Goal: Information Seeking & Learning: Find contact information

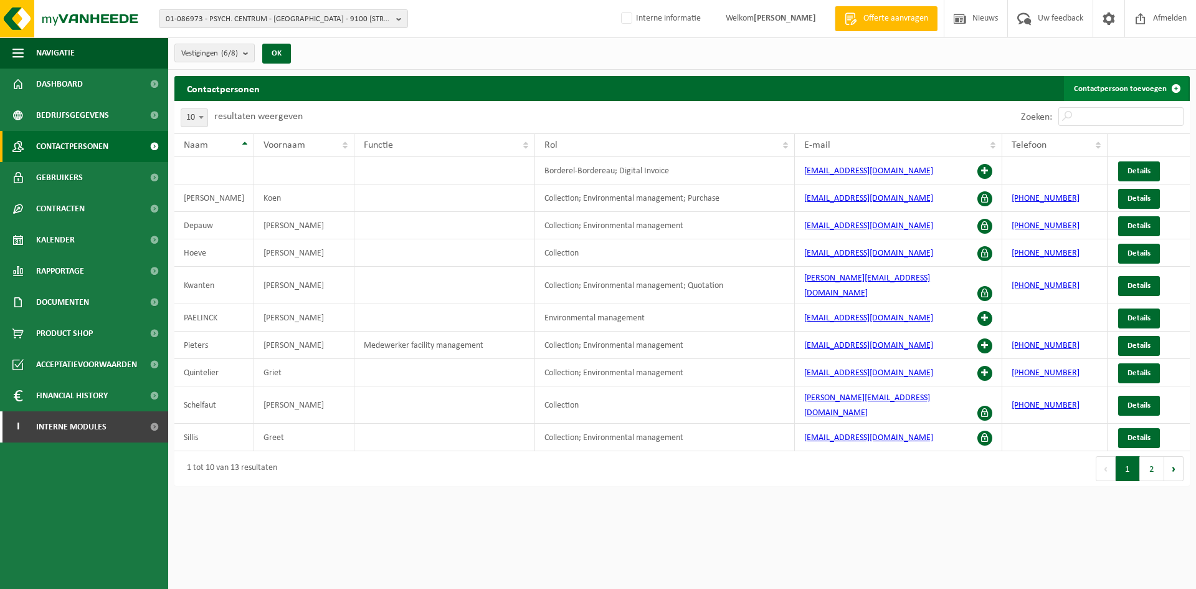
click at [1139, 96] on link "Contactpersoon toevoegen" at bounding box center [1126, 88] width 125 height 25
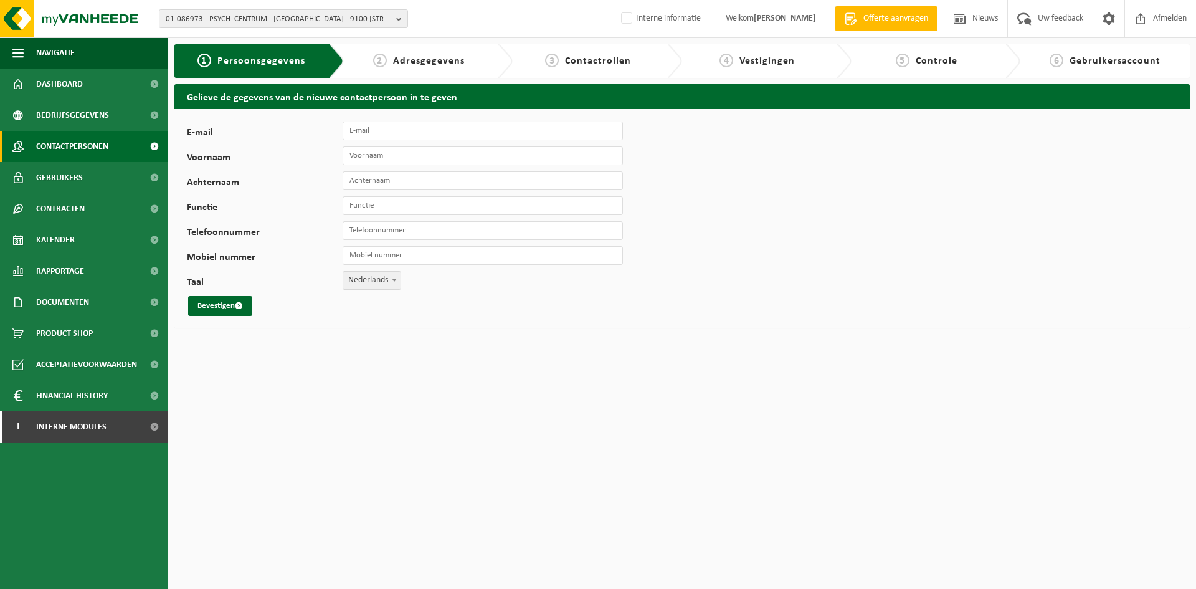
click at [121, 145] on link "Contactpersonen" at bounding box center [84, 146] width 168 height 31
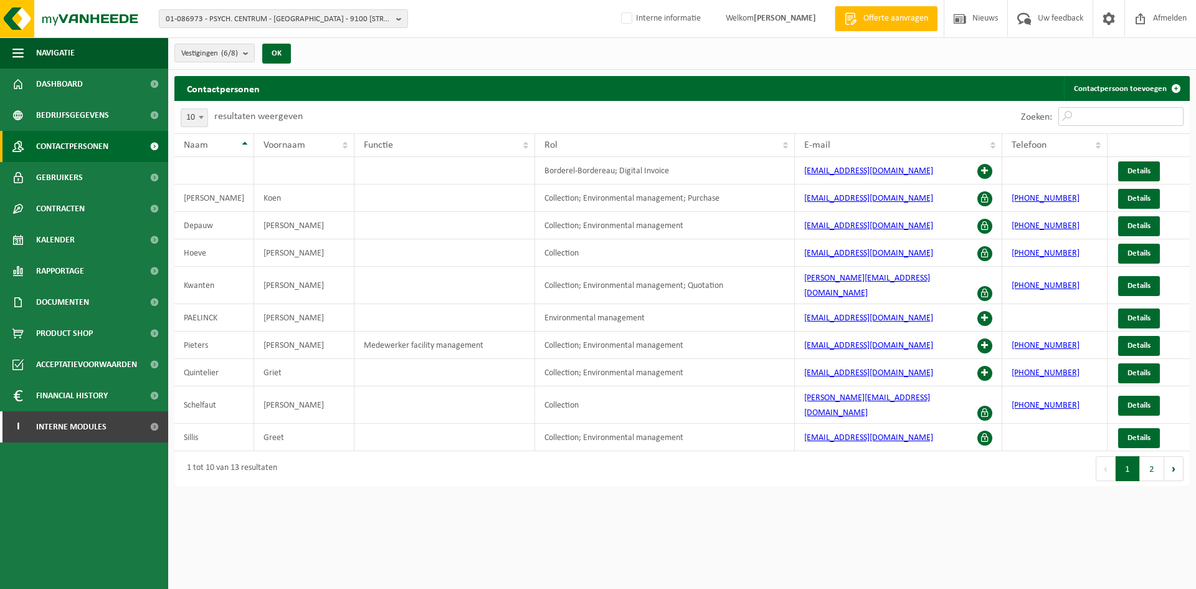
drag, startPoint x: 1099, startPoint y: 117, endPoint x: 1090, endPoint y: 122, distance: 10.6
click at [1099, 117] on input "Zoeken:" at bounding box center [1120, 116] width 125 height 19
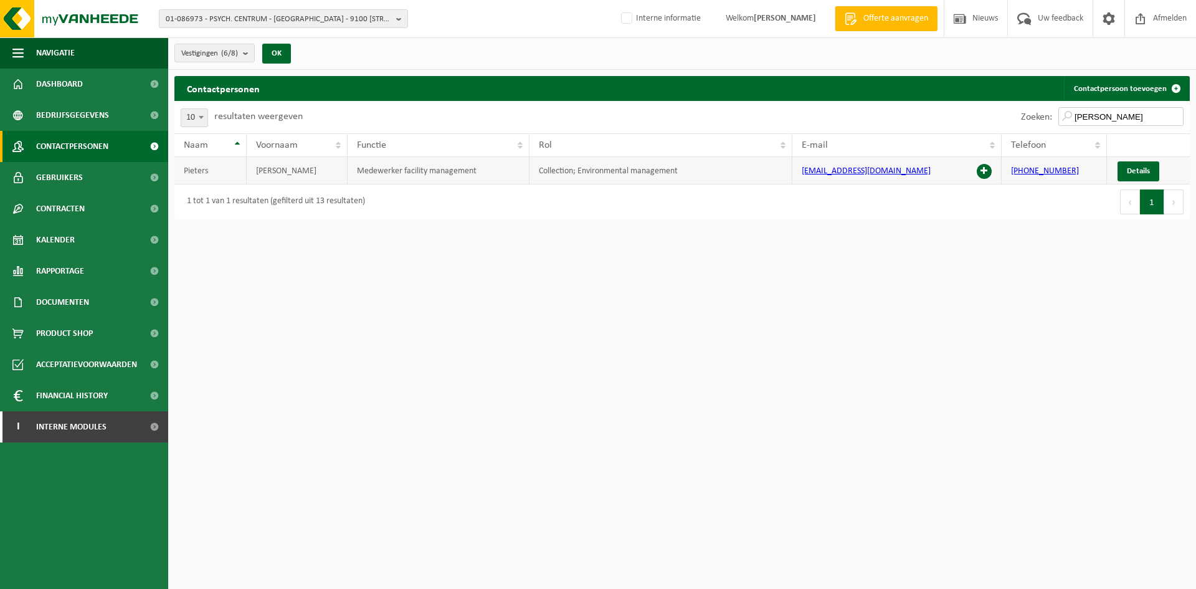
type input "tim"
click at [982, 171] on span at bounding box center [984, 171] width 15 height 15
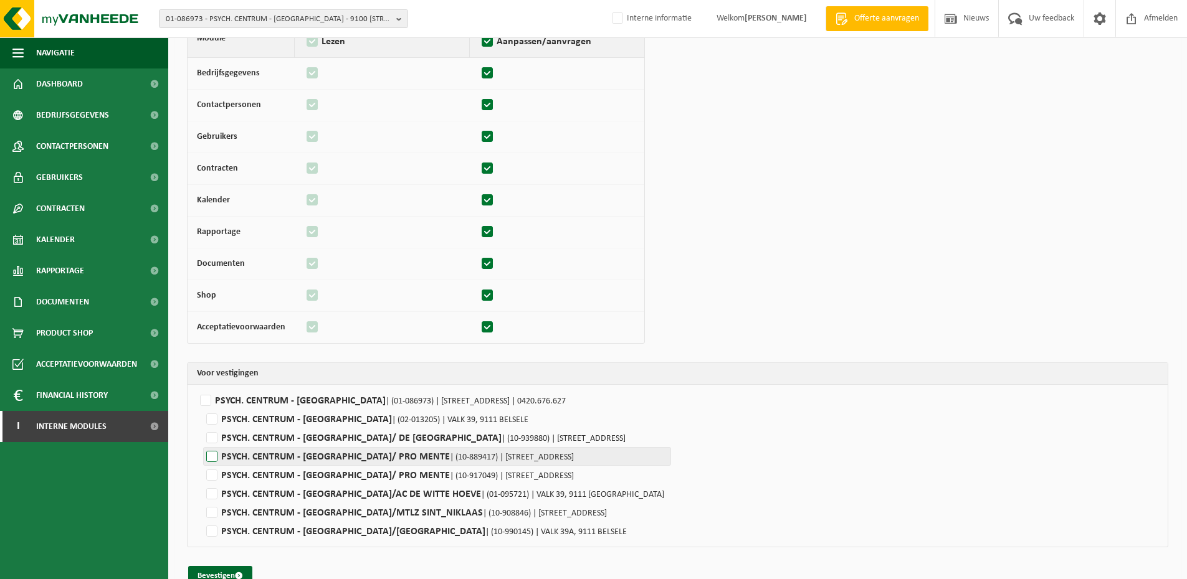
scroll to position [127, 0]
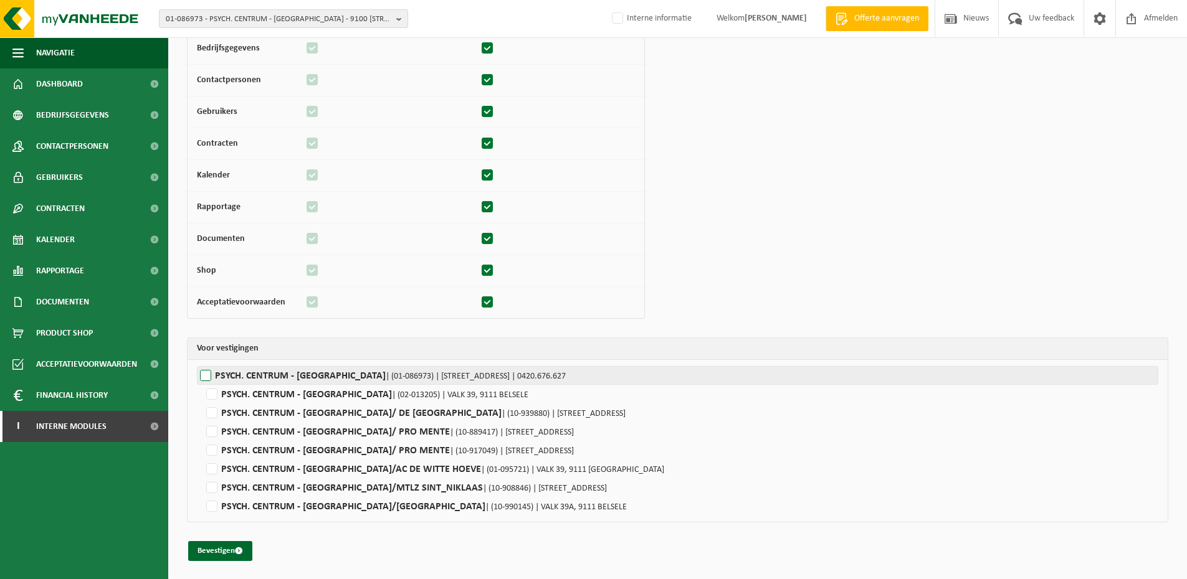
click at [219, 369] on label"] "PSYCH. CENTRUM - ST HIERONYMUS | (01-086973) | DALSTRAAT 84A, 9100 SINT-NIKLAAS…" at bounding box center [677, 375] width 961 height 19
click at [219, 369] on input "PSYCH. CENTRUM - ST HIERONYMUS | (01-086973) | DALSTRAAT 84A, 9100 SINT-NIKLAAS…" at bounding box center [790, 375] width 1187 height 19
checkbox input "true"
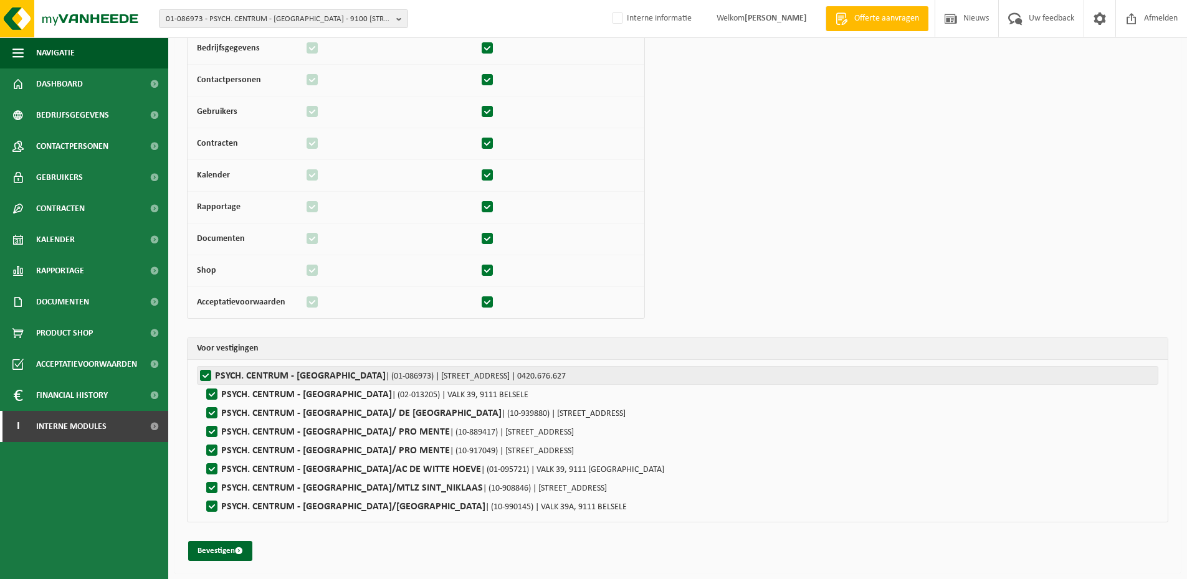
checkbox input "true"
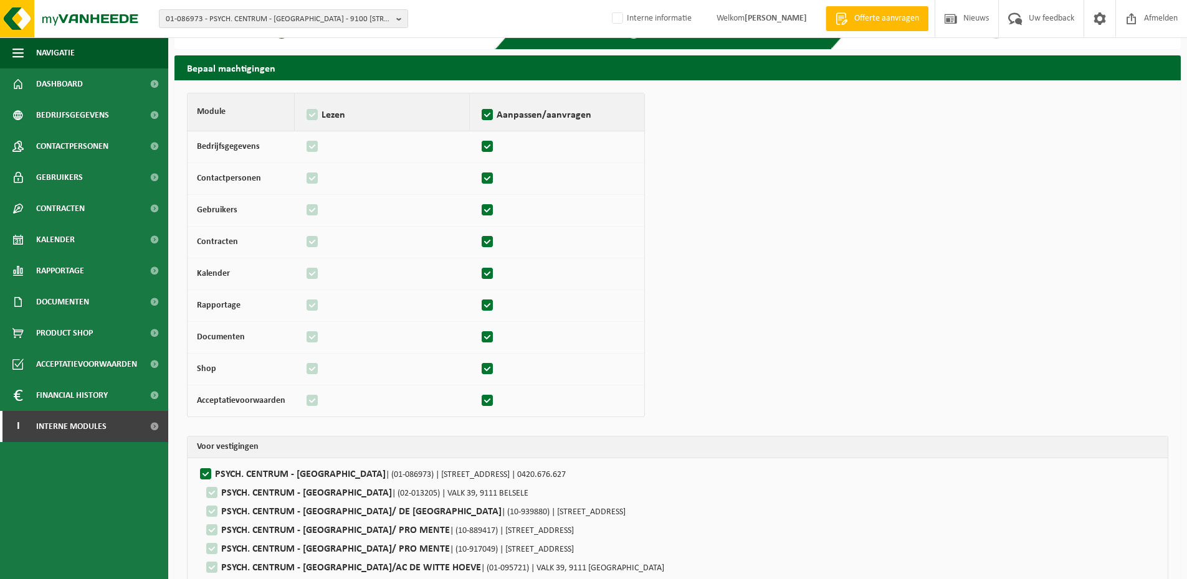
scroll to position [0, 0]
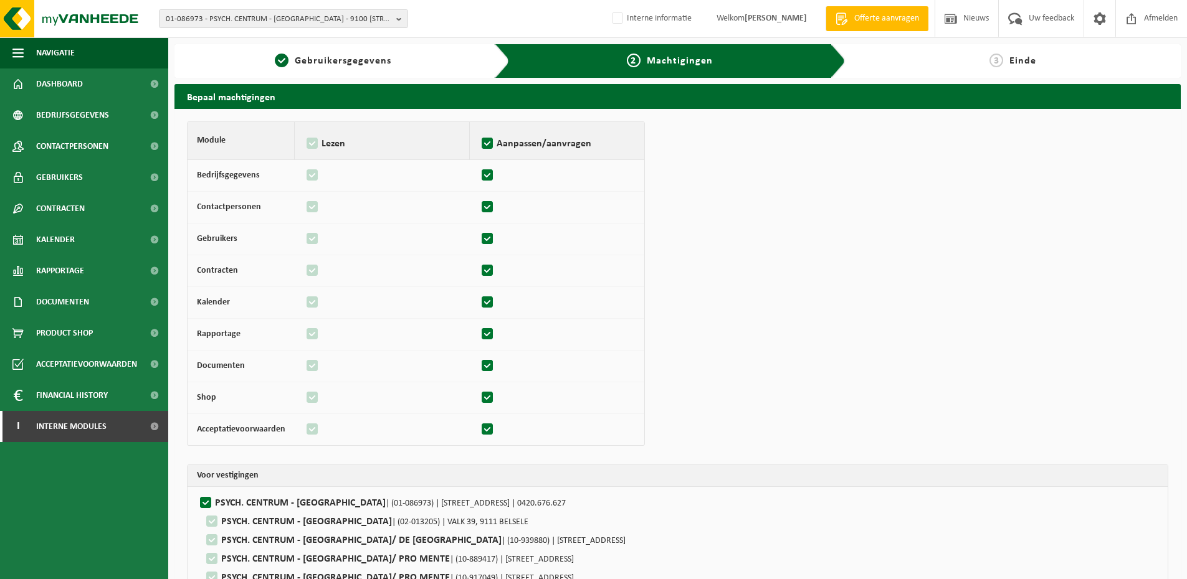
click at [490, 363] on label at bounding box center [487, 366] width 17 height 19
click at [479, 363] on input "checkbox" at bounding box center [478, 360] width 1 height 8
checkbox input "false"
click at [304, 365] on label at bounding box center [312, 366] width 17 height 19
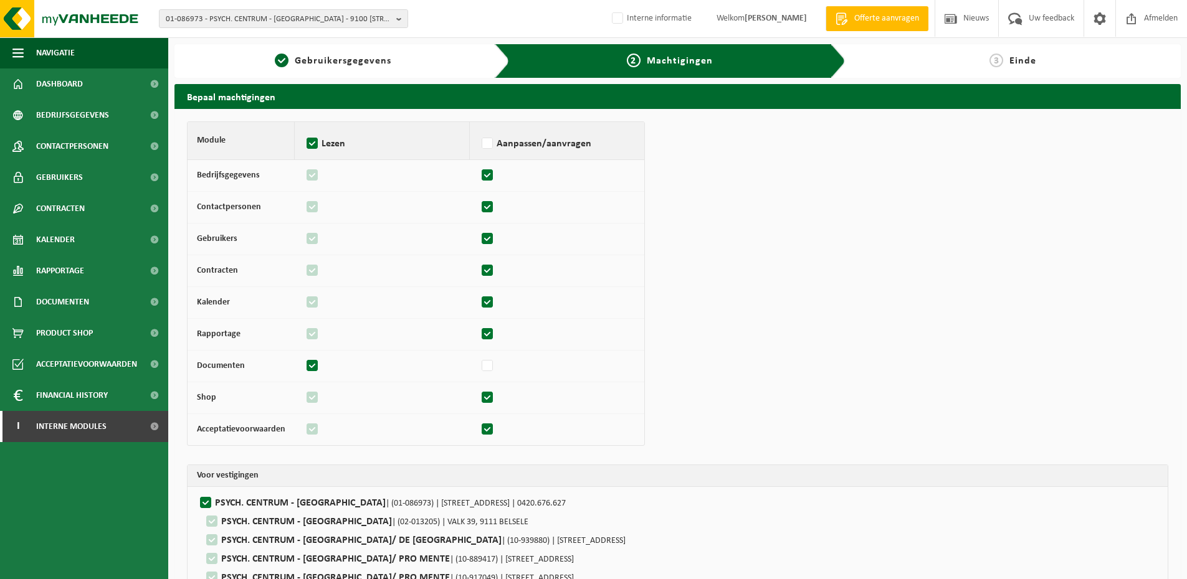
click at [304, 364] on input "checkbox" at bounding box center [303, 360] width 1 height 8
checkbox input "false"
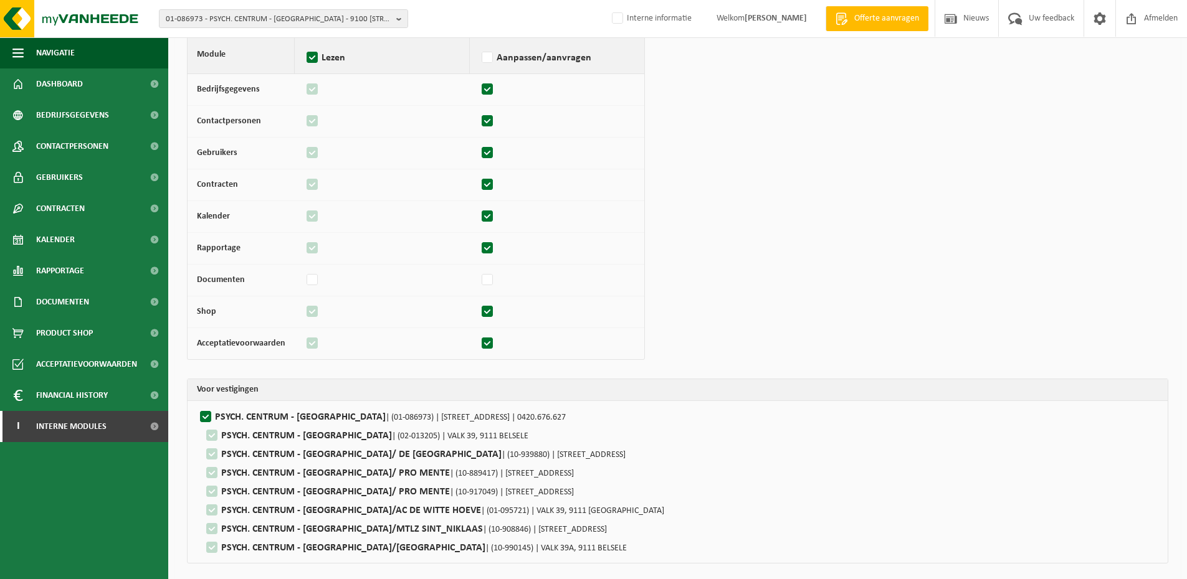
scroll to position [127, 0]
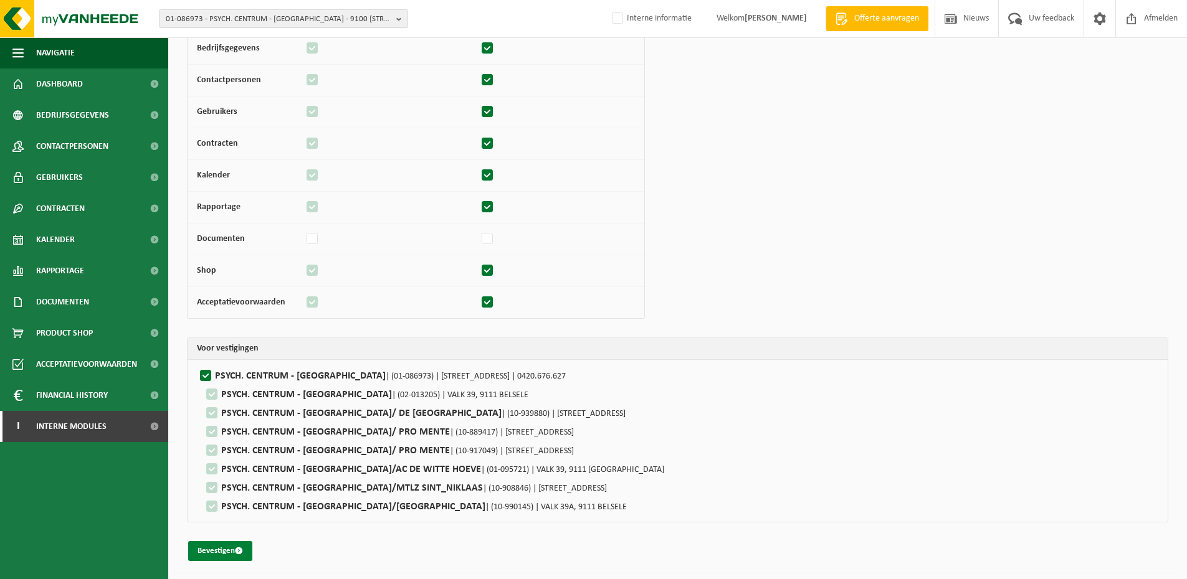
click at [227, 556] on button "Bevestigen" at bounding box center [220, 551] width 64 height 20
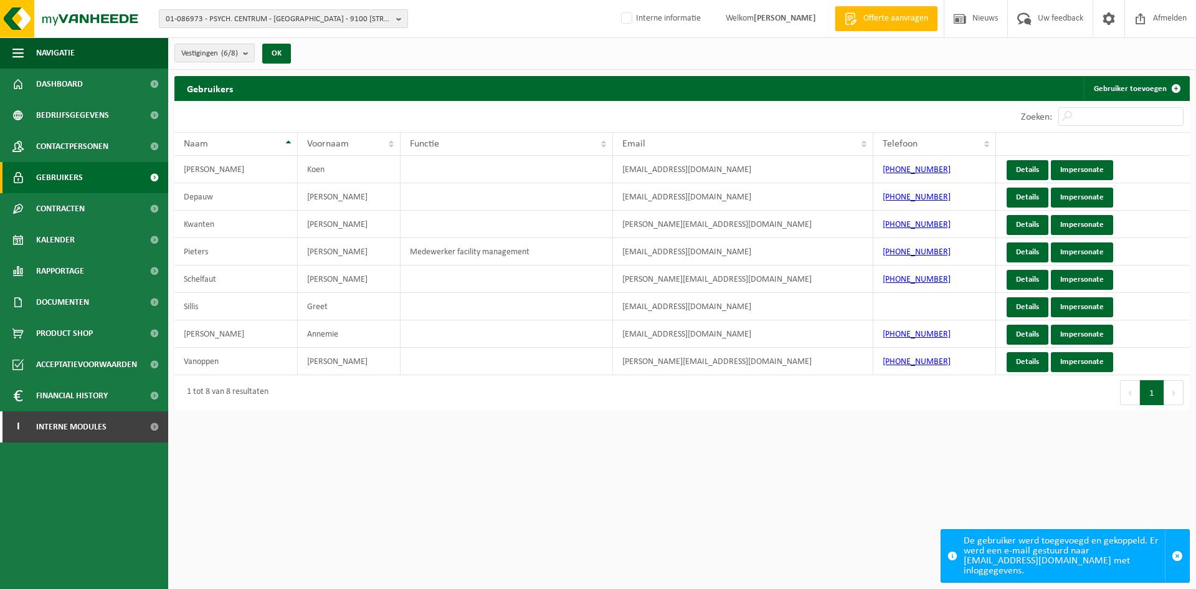
click at [323, 16] on span "01-086973 - PSYCH. CENTRUM - ST HIERONYMUS - 9100 SINT-NIKLAAS, DALSTRAAT 84A" at bounding box center [279, 19] width 226 height 19
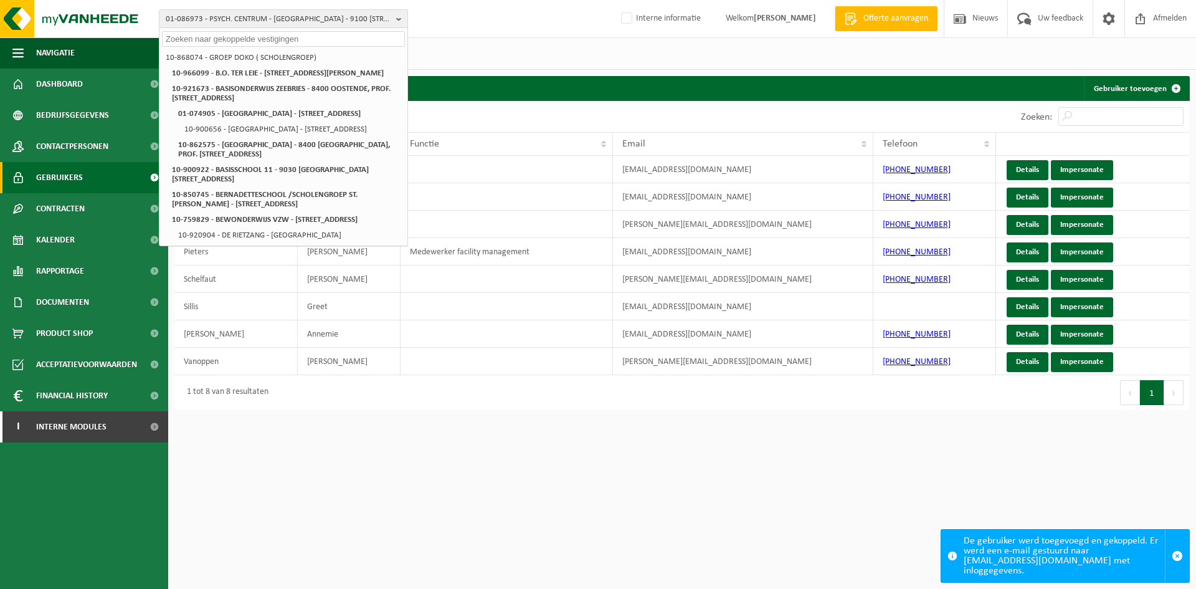
paste input "10-964350"
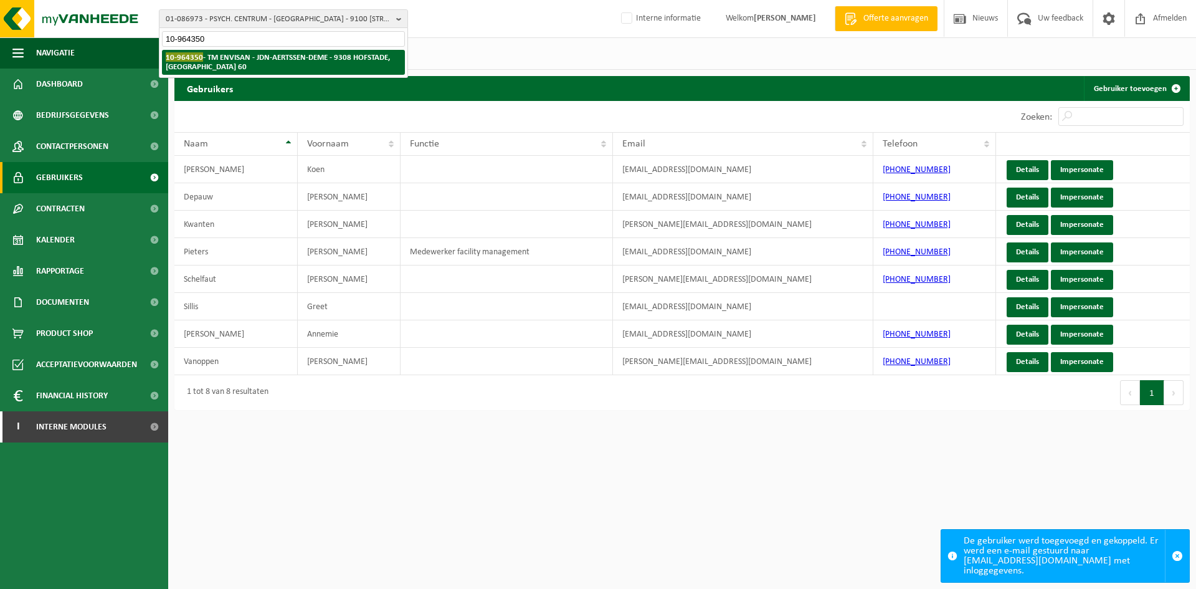
type input "10-964350"
click at [257, 65] on li "10-964350 - TM ENVISAN - JDN-AERTSSEN-DEME - 9308 HOFSTADE, TRAGEL 60" at bounding box center [283, 62] width 243 height 25
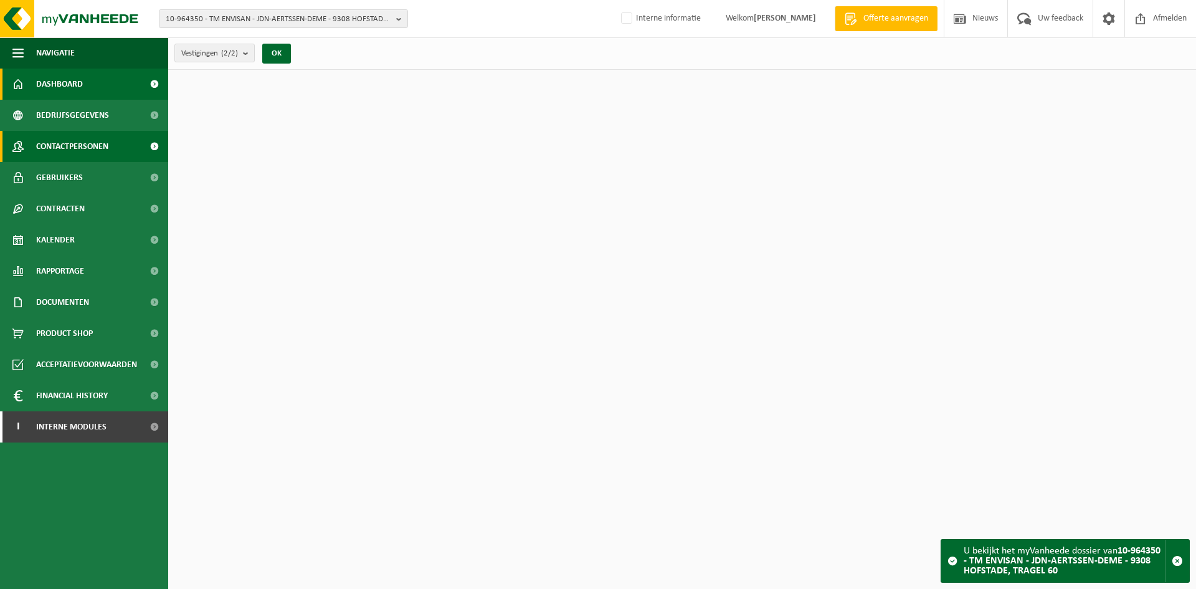
click at [55, 143] on span "Contactpersonen" at bounding box center [72, 146] width 72 height 31
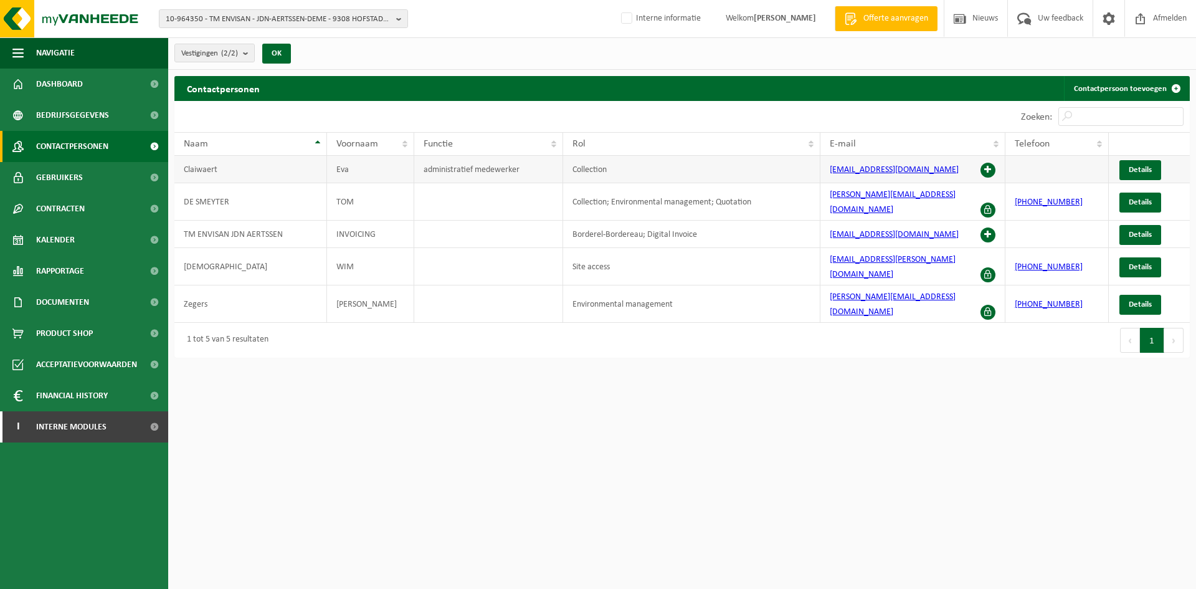
click at [991, 164] on span at bounding box center [988, 170] width 15 height 15
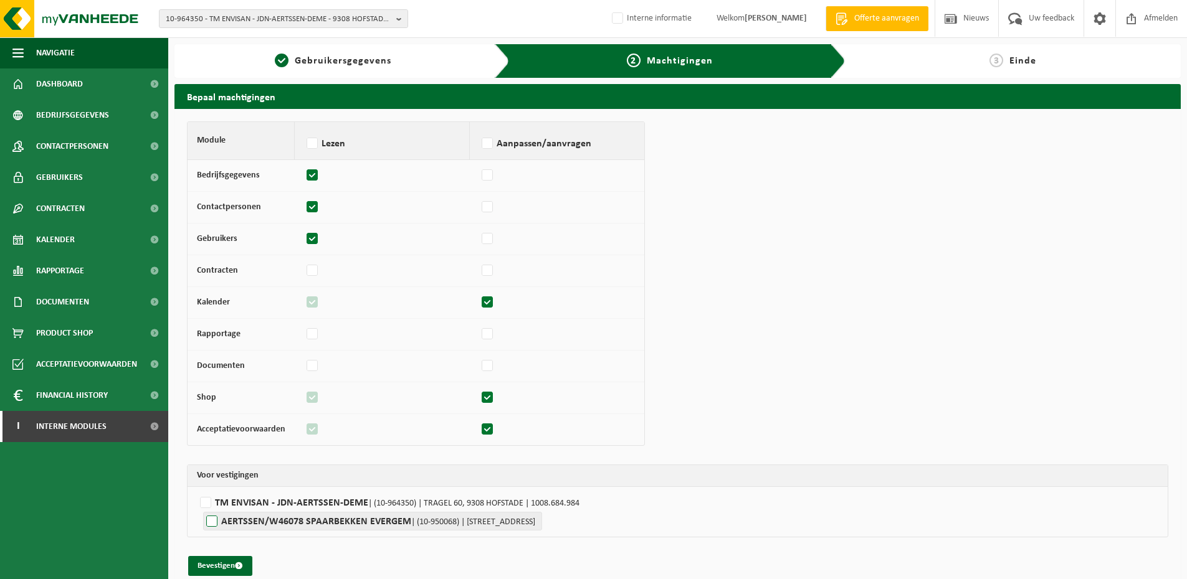
drag, startPoint x: 261, startPoint y: 500, endPoint x: 259, endPoint y: 529, distance: 29.3
click at [262, 499] on label"] "TM ENVISAN - JDN-AERTSSEN-DEME | (10-964350) | TRAGEL 60, 9308 HOFSTADE | 1008.…" at bounding box center [677, 502] width 961 height 19
click at [262, 499] on input "TM ENVISAN - JDN-AERTSSEN-DEME | (10-964350) | TRAGEL 60, 9308 HOFSTADE | 1008.…" at bounding box center [790, 502] width 1187 height 19
checkbox input "true"
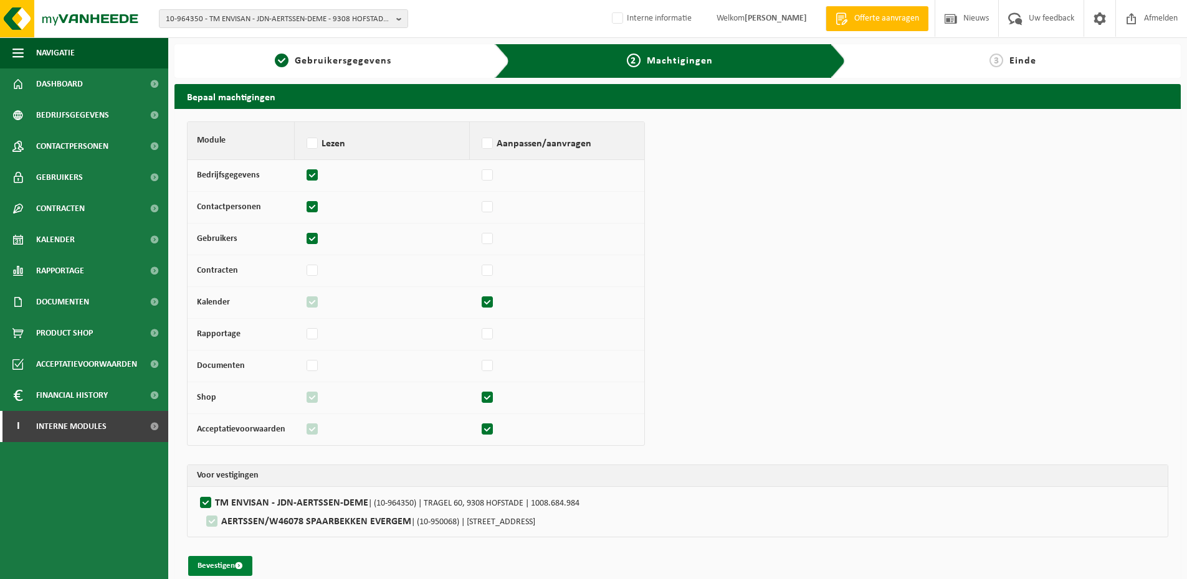
click at [205, 569] on button "Bevestigen" at bounding box center [220, 566] width 64 height 20
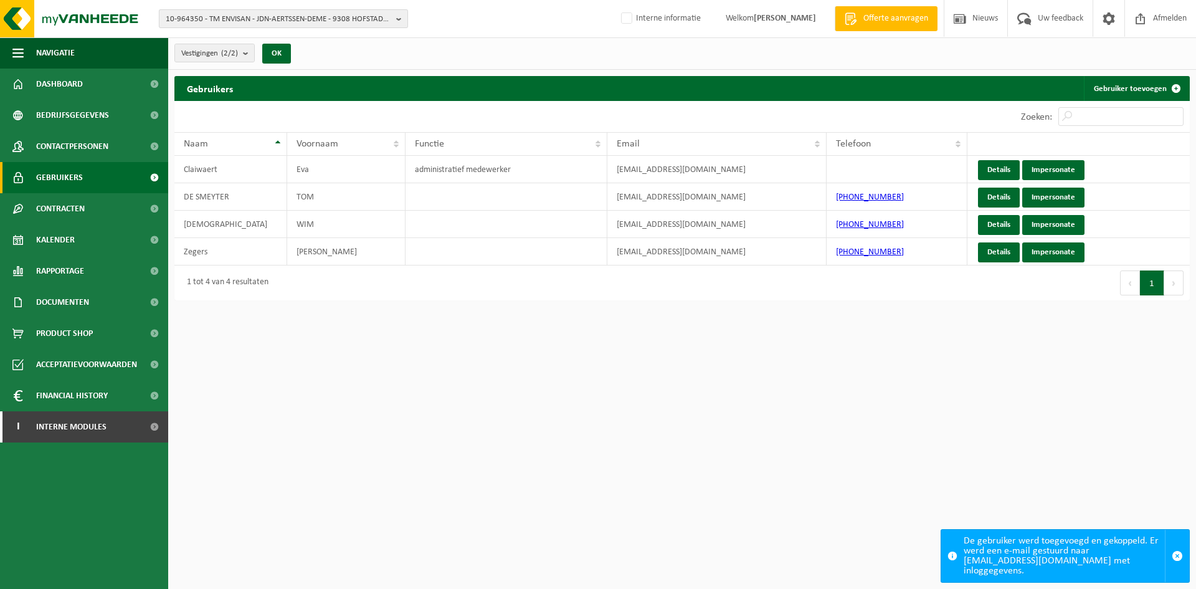
click at [237, 17] on span "10-964350 - TM ENVISAN - JDN-AERTSSEN-DEME - 9308 HOFSTADE, TRAGEL 60" at bounding box center [279, 19] width 226 height 19
drag, startPoint x: 214, startPoint y: 38, endPoint x: 121, endPoint y: 46, distance: 93.2
click at [121, 46] on div "10-964350 - TM ENVISAN - JDN-AERTSSEN-DEME - 9308 HOFSTADE, TRAGEL 60 st-paul 1…" at bounding box center [598, 153] width 1196 height 306
click at [336, 18] on span "10-964350 - TM ENVISAN - JDN-AERTSSEN-DEME - 9308 HOFSTADE, TRAGEL 60" at bounding box center [279, 19] width 226 height 19
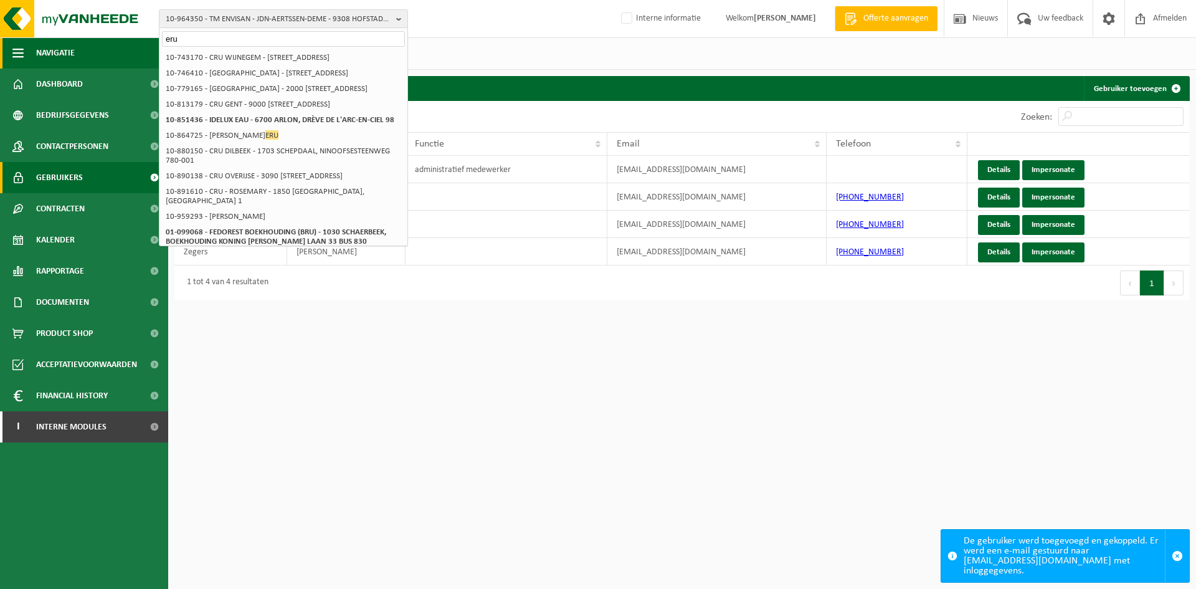
drag, startPoint x: 195, startPoint y: 44, endPoint x: 102, endPoint y: 39, distance: 93.5
click at [102, 39] on div "10-964350 - TM ENVISAN - JDN-AERTSSEN-DEME - 9308 HOFSTADE, TRAGEL 60 eru 10-96…" at bounding box center [598, 153] width 1196 height 306
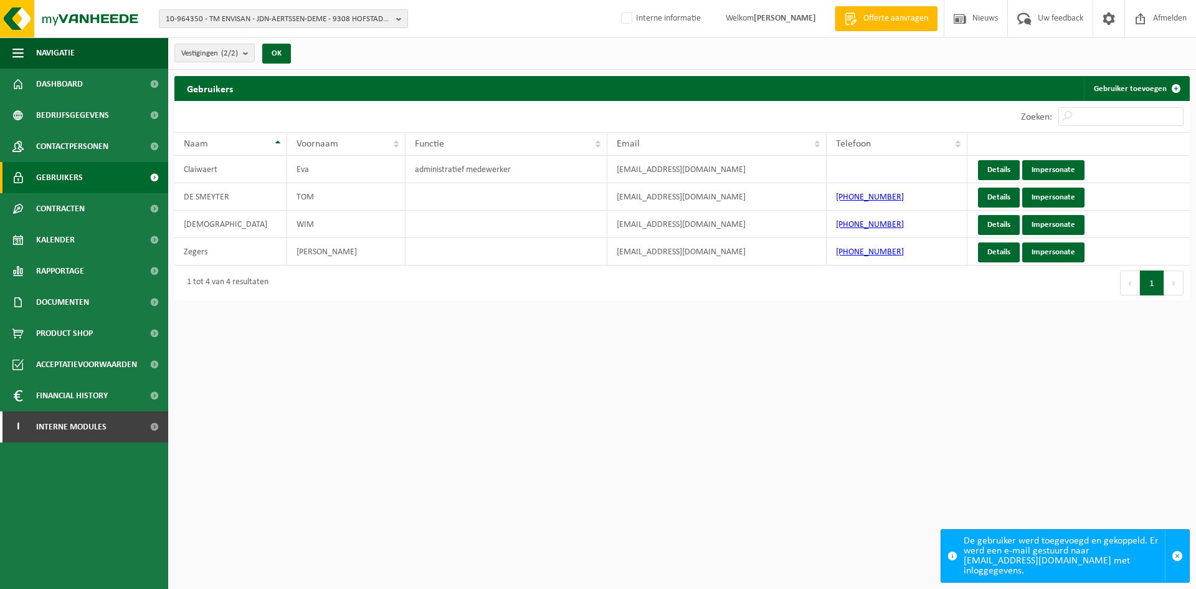
click at [242, 20] on span "10-964350 - TM ENVISAN - JDN-AERTSSEN-DEME - 9308 HOFSTADE, TRAGEL 60" at bounding box center [279, 19] width 226 height 19
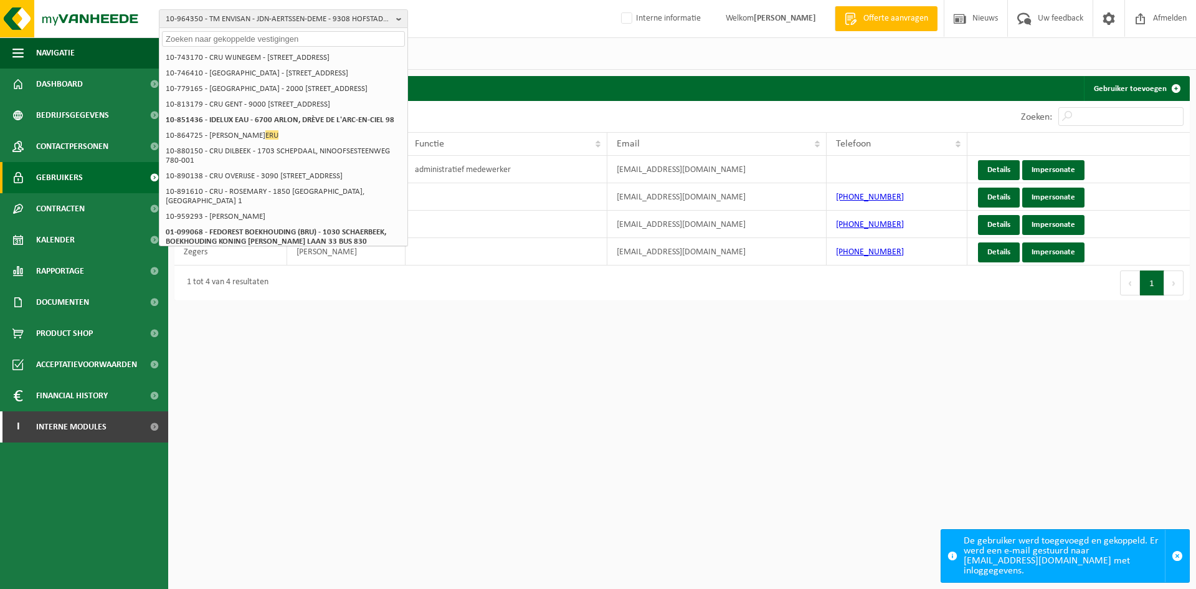
click at [196, 43] on input "text" at bounding box center [283, 39] width 243 height 16
paste input "01-097587"
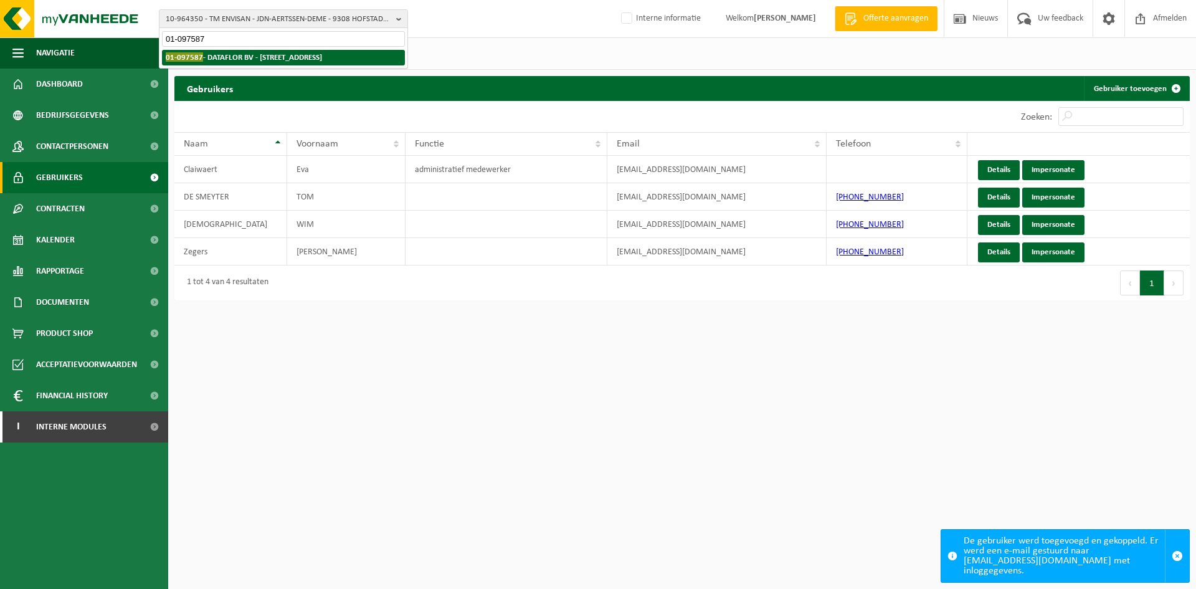
type input "01-097587"
click at [217, 55] on strong "01-097587 - DATAFLOR BV - 8980 BESELARE, KLOKHOFSTRAAT 12" at bounding box center [244, 56] width 156 height 9
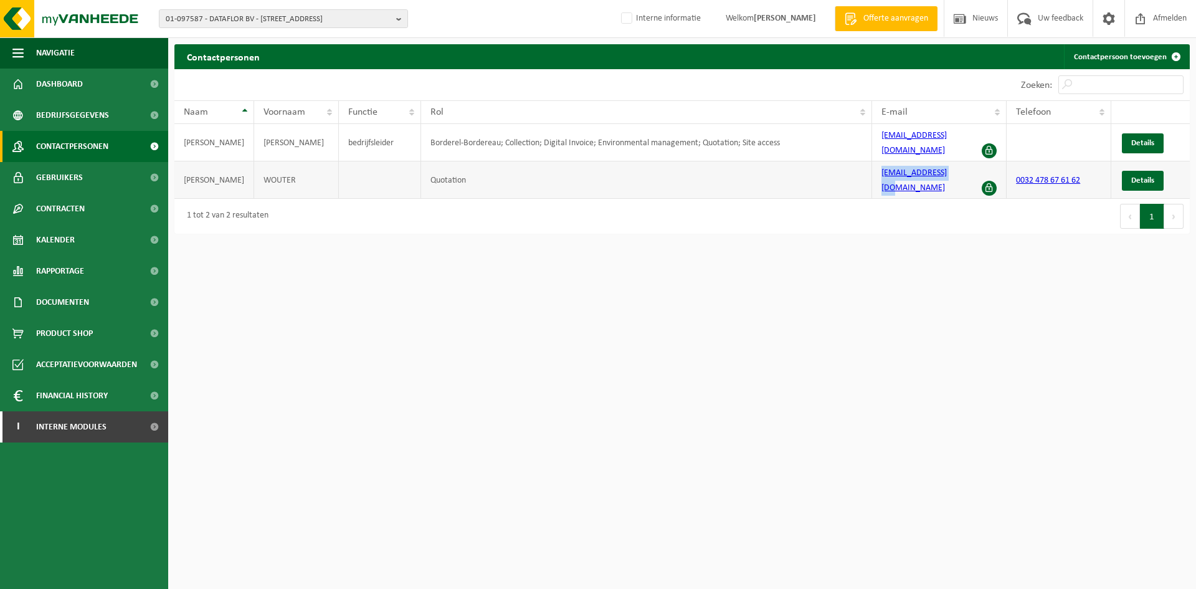
drag, startPoint x: 956, startPoint y: 168, endPoint x: 873, endPoint y: 178, distance: 84.1
click at [873, 178] on td "[EMAIL_ADDRESS][DOMAIN_NAME]" at bounding box center [939, 179] width 135 height 37
copy link "[EMAIL_ADDRESS][DOMAIN_NAME]"
click at [192, 21] on span "01-097587 - DATAFLOR BV - [STREET_ADDRESS]" at bounding box center [279, 19] width 226 height 19
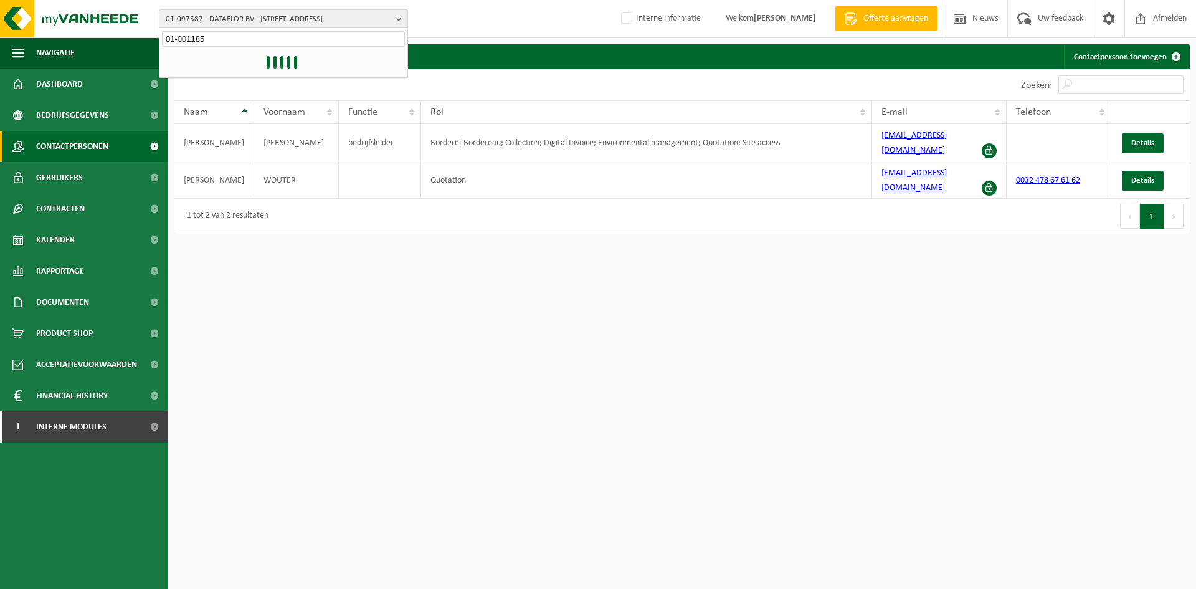
type input "01-001185"
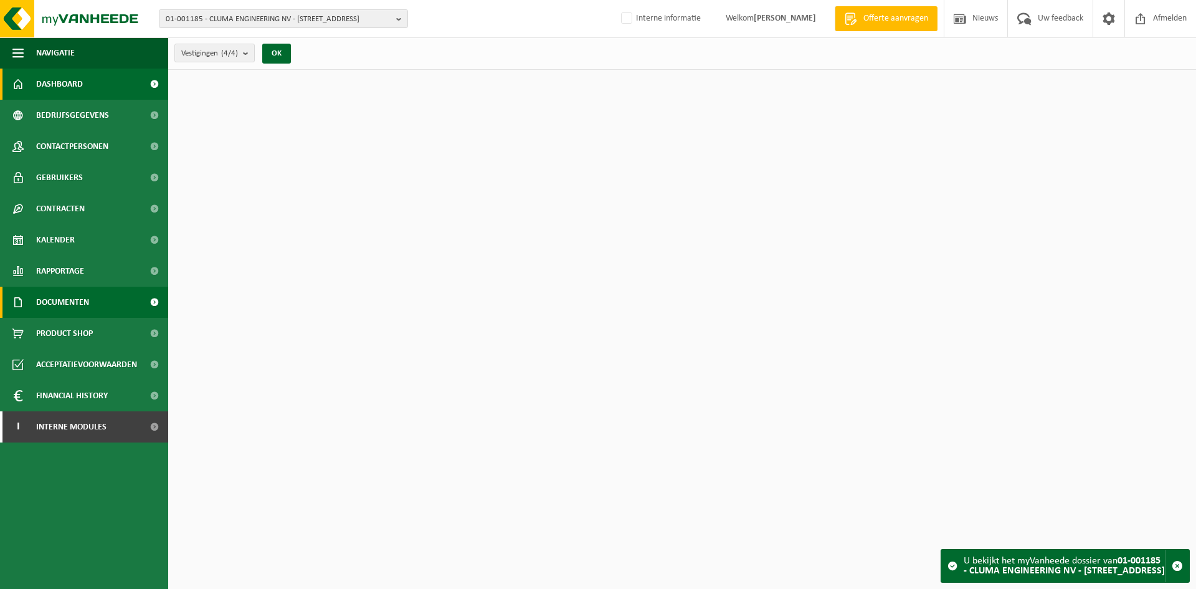
click at [87, 313] on span "Documenten" at bounding box center [62, 302] width 53 height 31
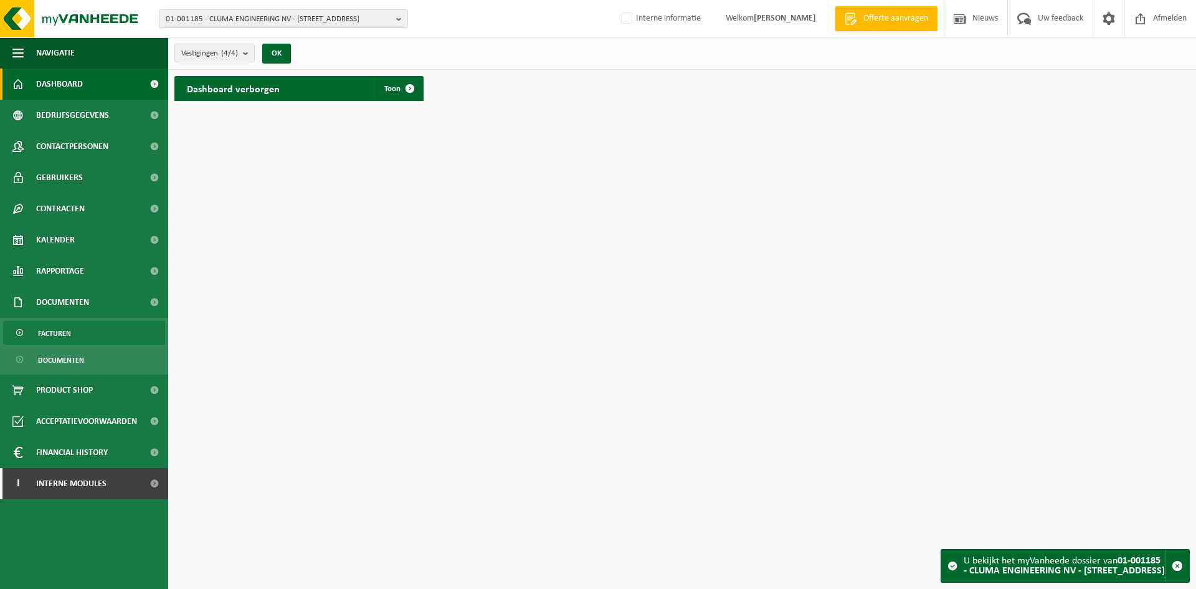
click at [82, 341] on link "Facturen" at bounding box center [84, 333] width 162 height 24
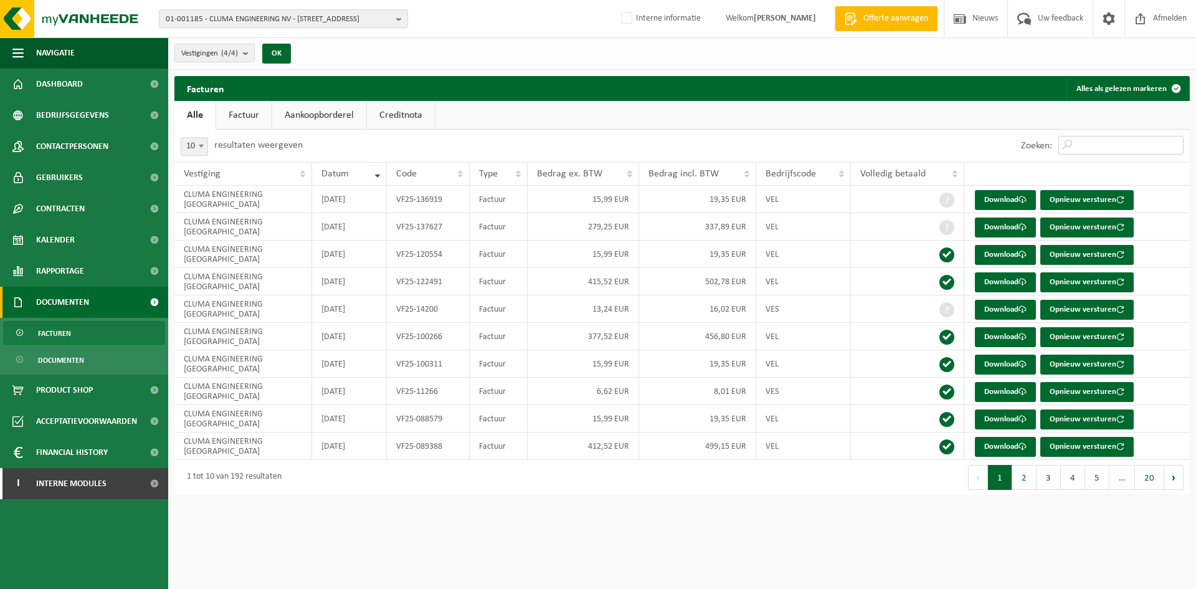
click at [1114, 145] on input "Zoeken:" at bounding box center [1120, 145] width 125 height 19
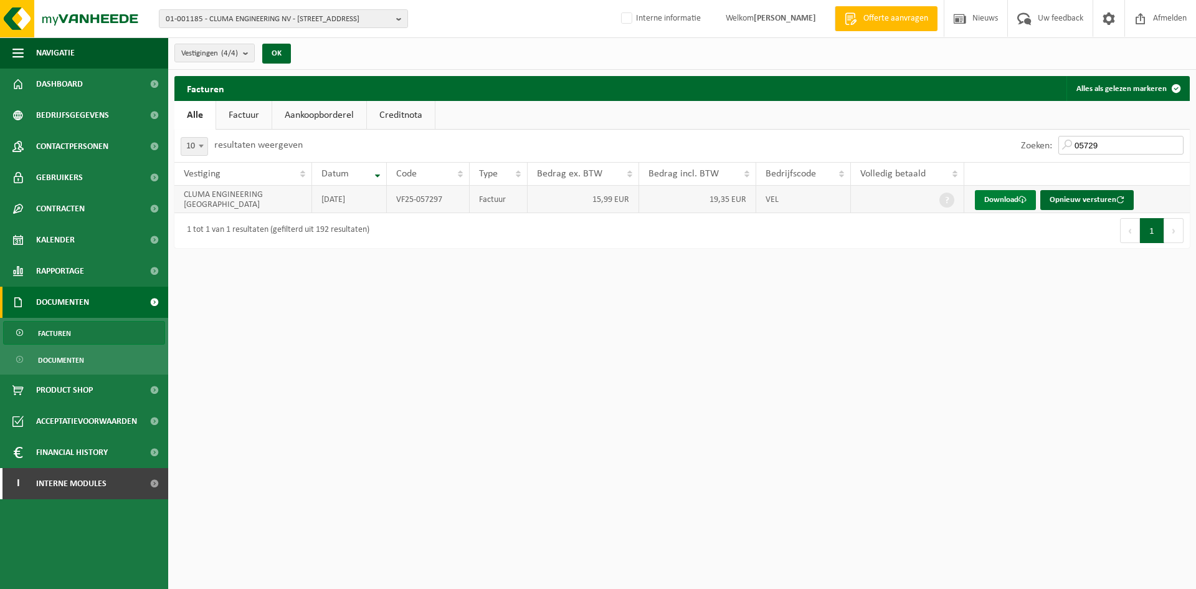
type input "05729"
click at [993, 203] on link "Download" at bounding box center [1005, 200] width 61 height 20
click at [108, 146] on span "Contactpersonen" at bounding box center [72, 146] width 72 height 31
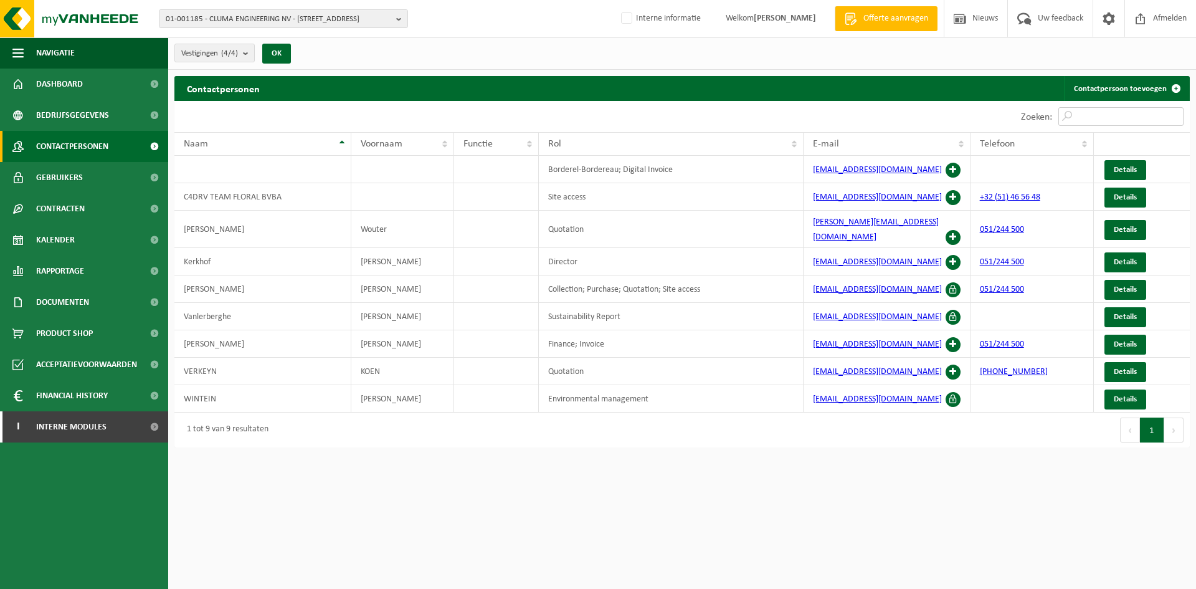
click at [1092, 113] on input "Zoeken:" at bounding box center [1120, 116] width 125 height 19
drag, startPoint x: 898, startPoint y: 168, endPoint x: 794, endPoint y: 168, distance: 104.0
click at [794, 168] on tr "Borderel-Bordereau; Digital Invoice invoices@cluma.com Details" at bounding box center [681, 169] width 1015 height 27
copy tr "invoices@cluma.com"
drag, startPoint x: 915, startPoint y: 336, endPoint x: 801, endPoint y: 339, distance: 114.0
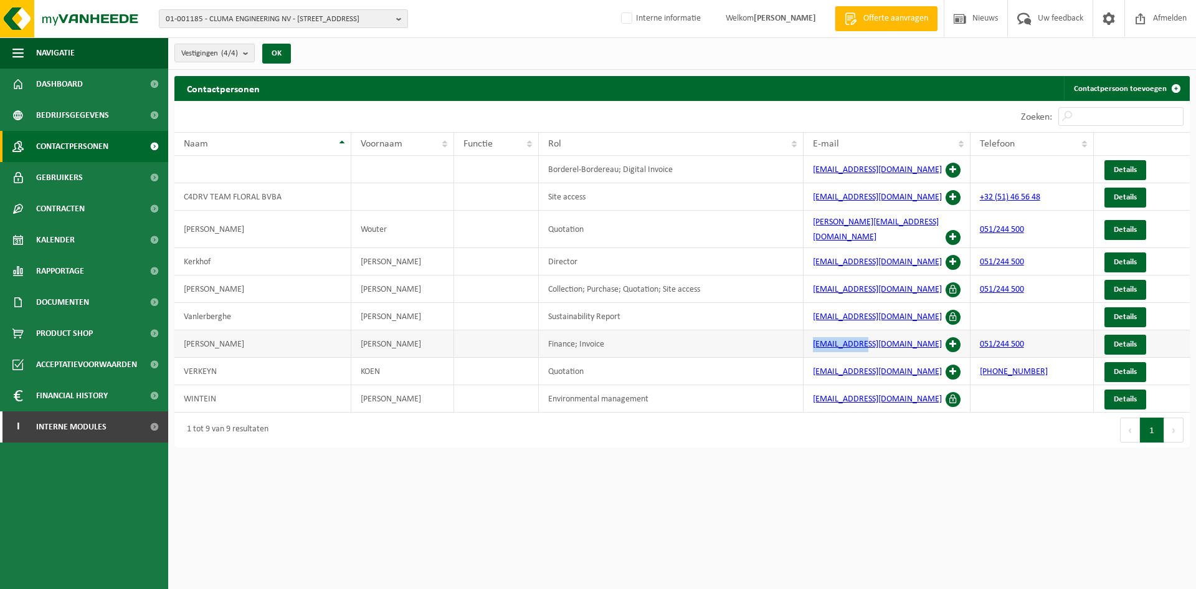
click at [801, 339] on tr "Verfaillie Cindy Finance; Invoice cv@cluma.com 051/244 500 Details" at bounding box center [681, 343] width 1015 height 27
click at [282, 14] on span "01-001185 - CLUMA ENGINEERING NV - [STREET_ADDRESS]" at bounding box center [279, 19] width 226 height 19
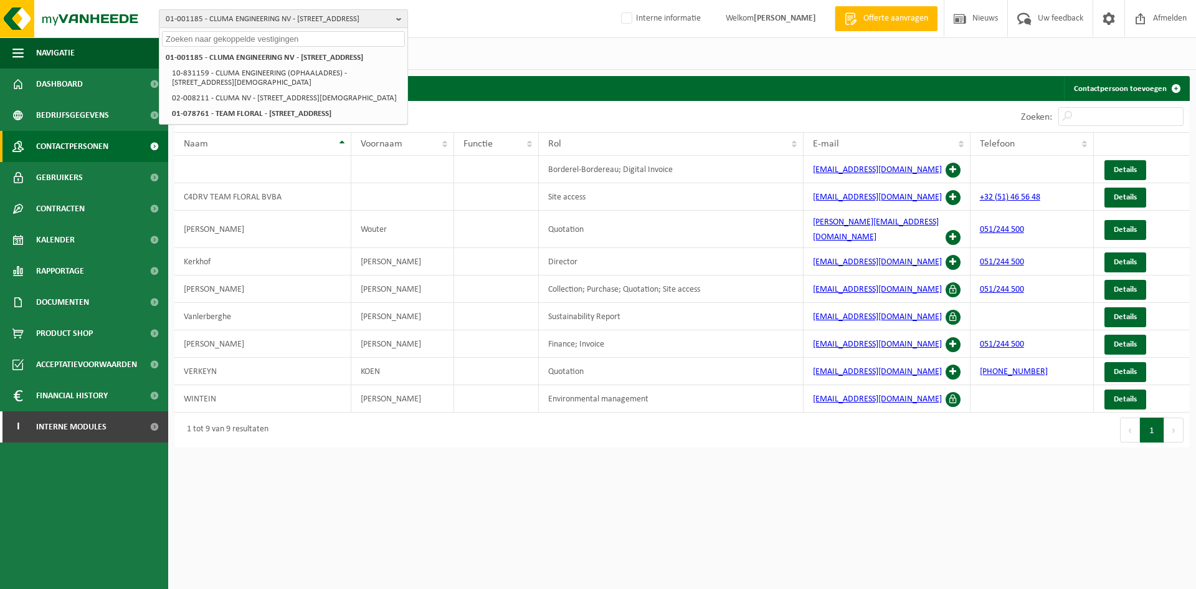
paste input "01-093621"
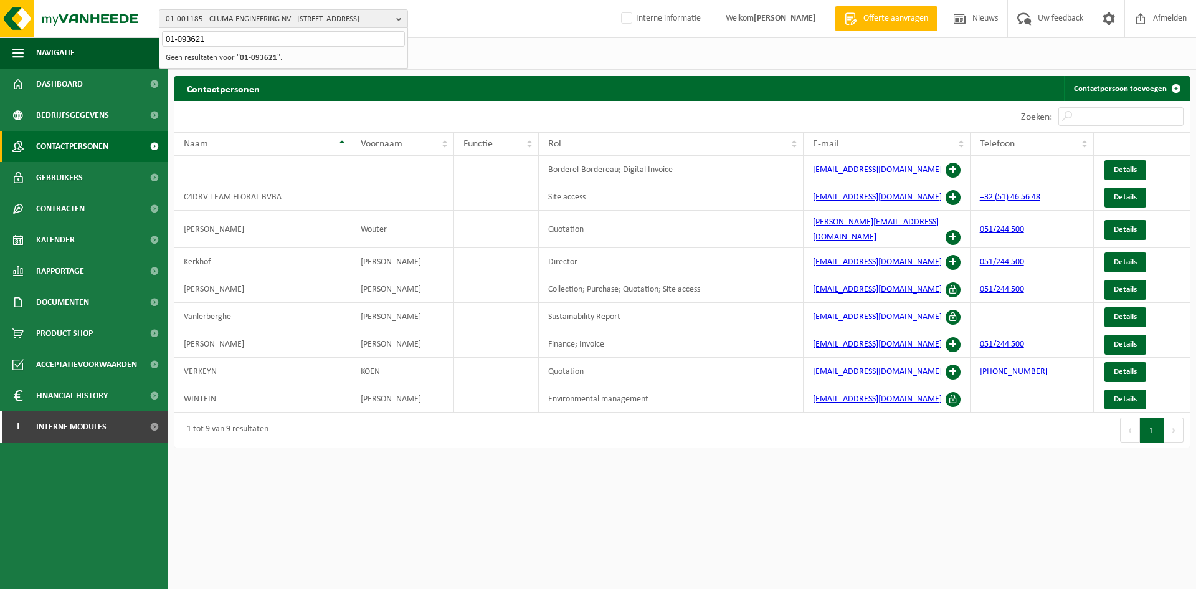
type input "01-093621"
click at [243, 61] on strong "01-093621" at bounding box center [258, 58] width 37 height 8
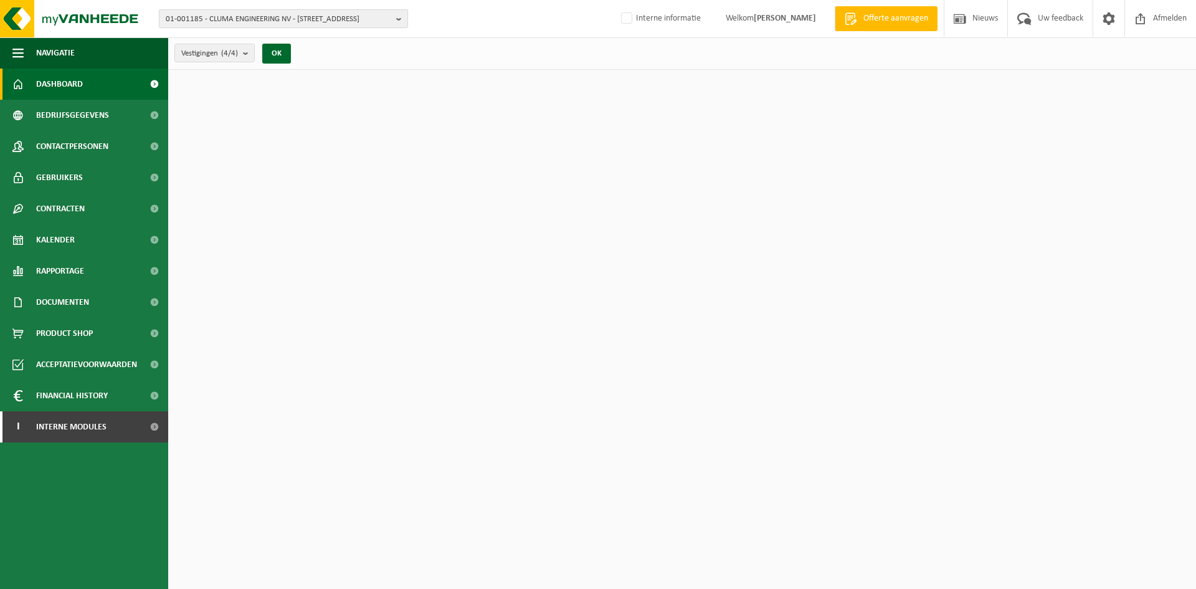
click at [260, 22] on span "01-001185 - CLUMA ENGINEERING NV - [STREET_ADDRESS]" at bounding box center [279, 19] width 226 height 19
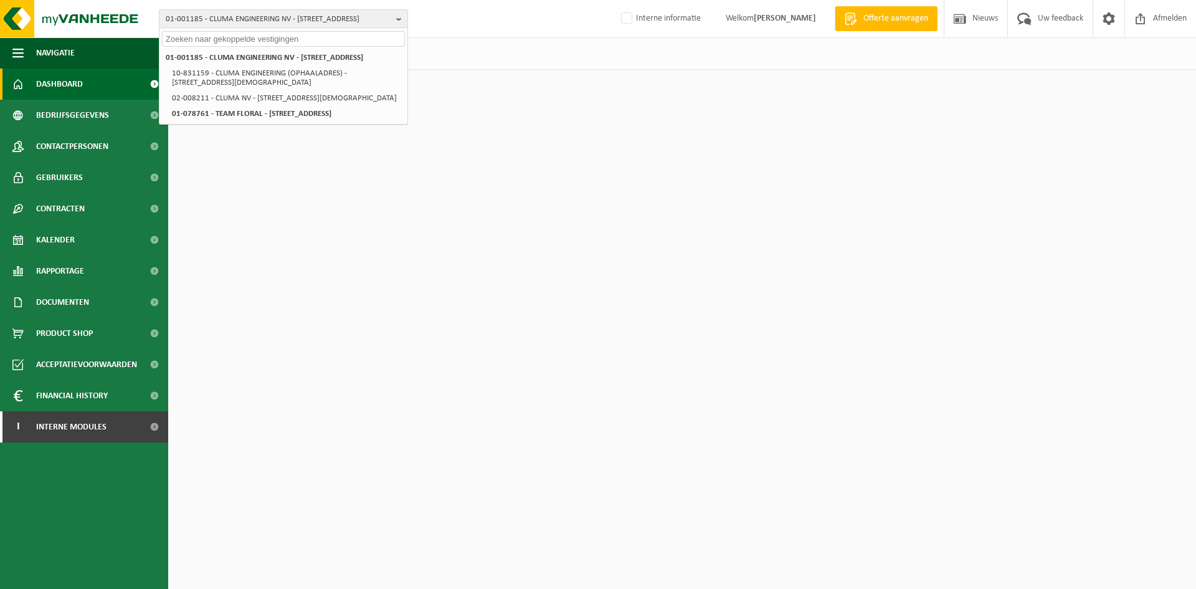
paste input "01-093621"
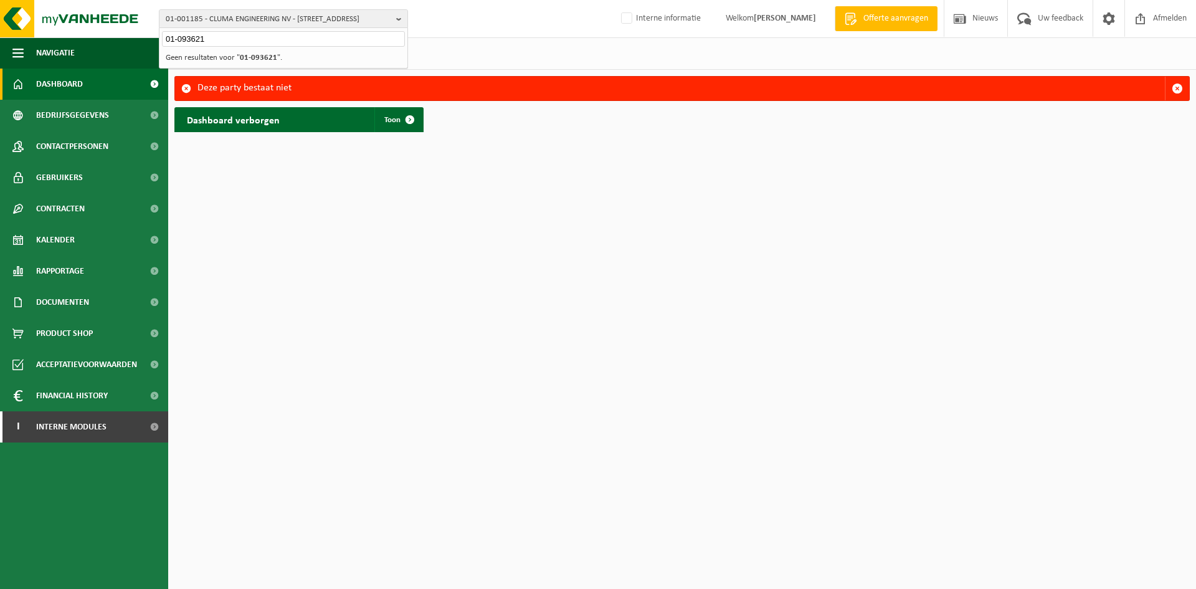
click at [243, 44] on input "01-093621" at bounding box center [283, 39] width 243 height 16
click at [245, 42] on input "01-093612" at bounding box center [283, 39] width 243 height 16
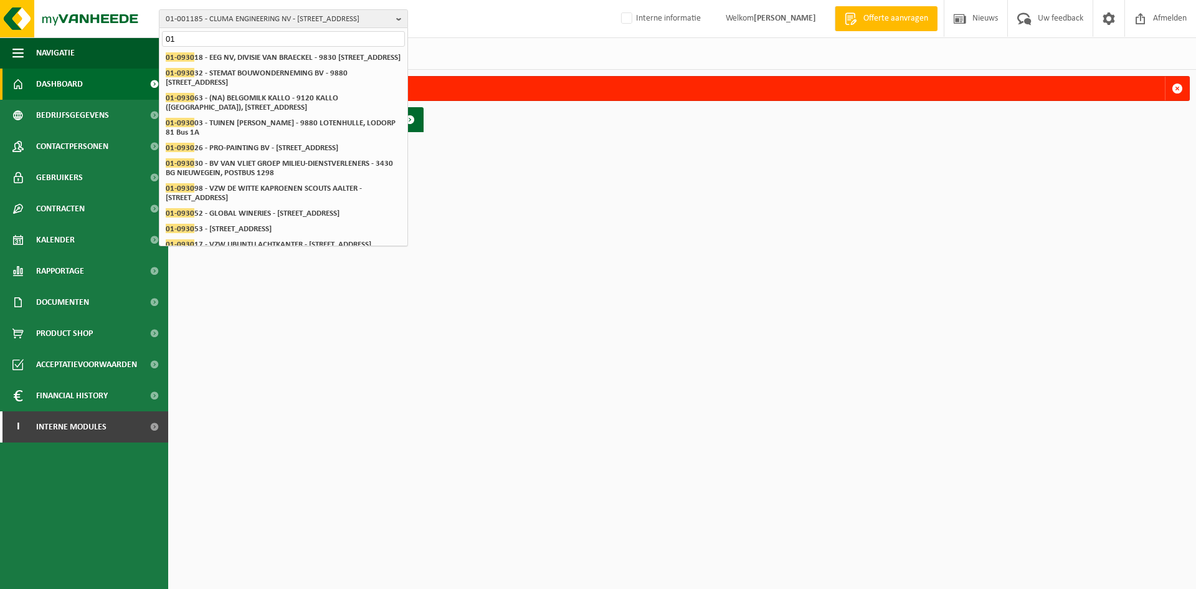
type input "0"
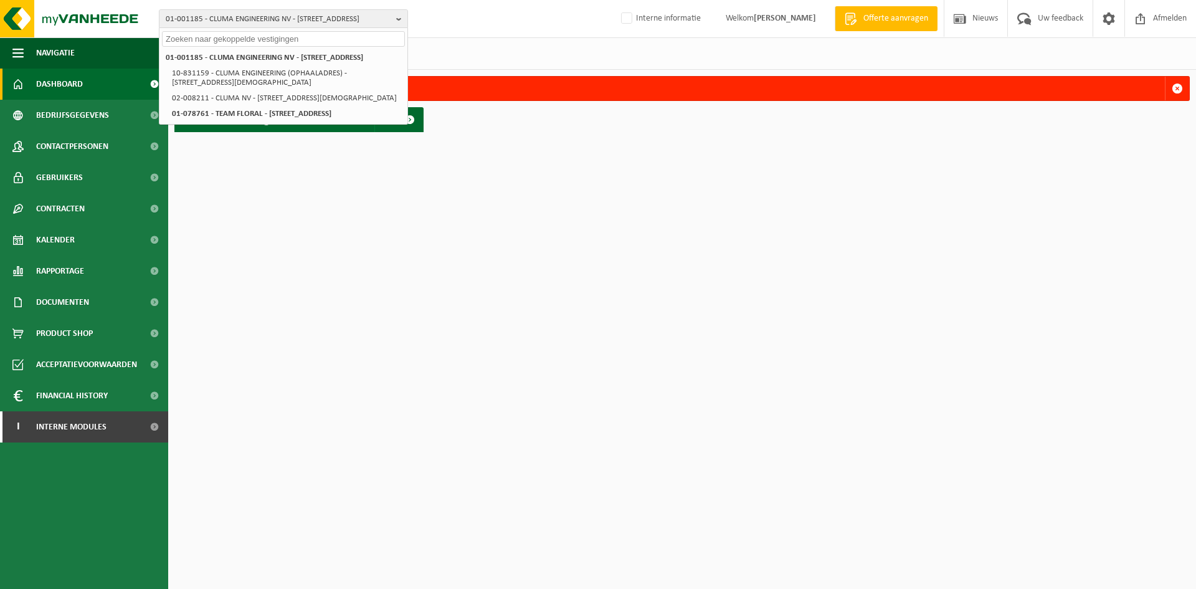
click at [766, 338] on html "01-001185 - CLUMA ENGINEERING NV - 8800 ROESELARE, KACHTEMSESTRAAT 161 01-00118…" at bounding box center [598, 294] width 1196 height 589
